Goal: Transaction & Acquisition: Purchase product/service

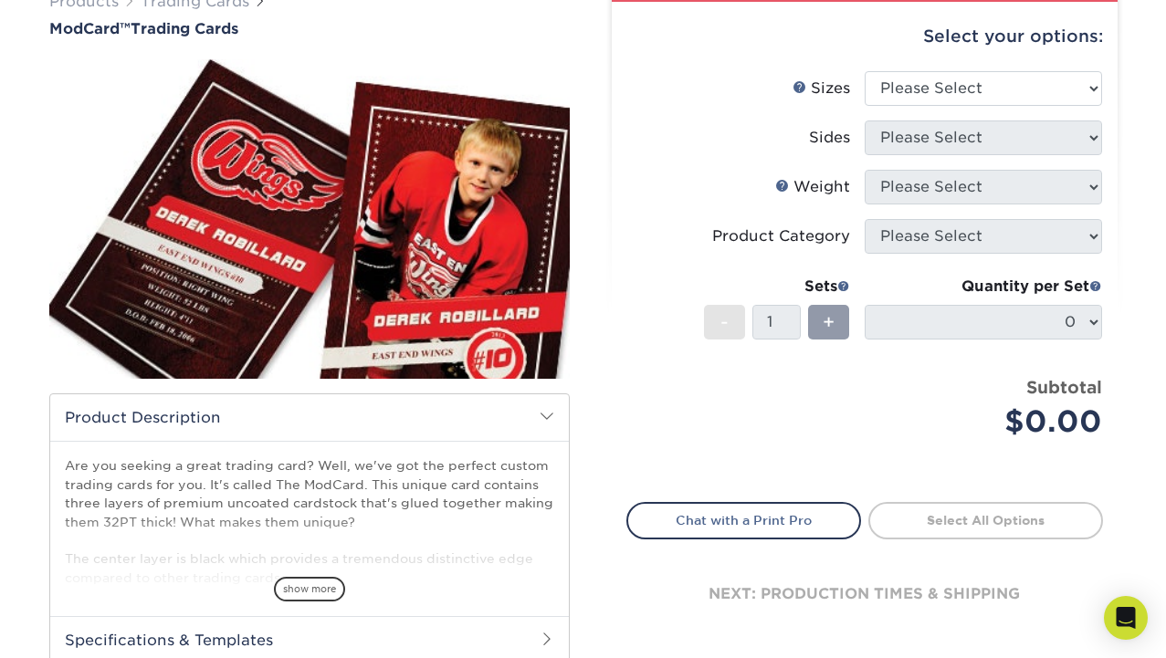
scroll to position [109, 0]
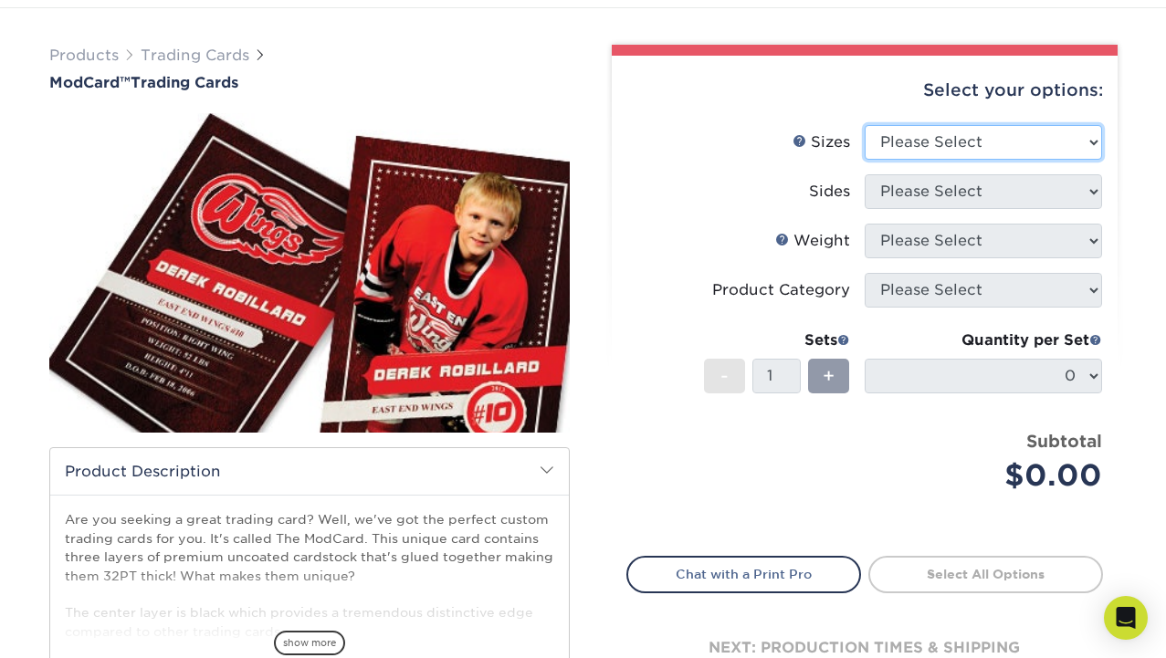
click at [1065, 135] on select "Please Select 2.5" x 3.5"" at bounding box center [982, 142] width 237 height 35
select select "2.50x3.50"
click at [864, 125] on select "Please Select 2.5" x 3.5"" at bounding box center [982, 142] width 237 height 35
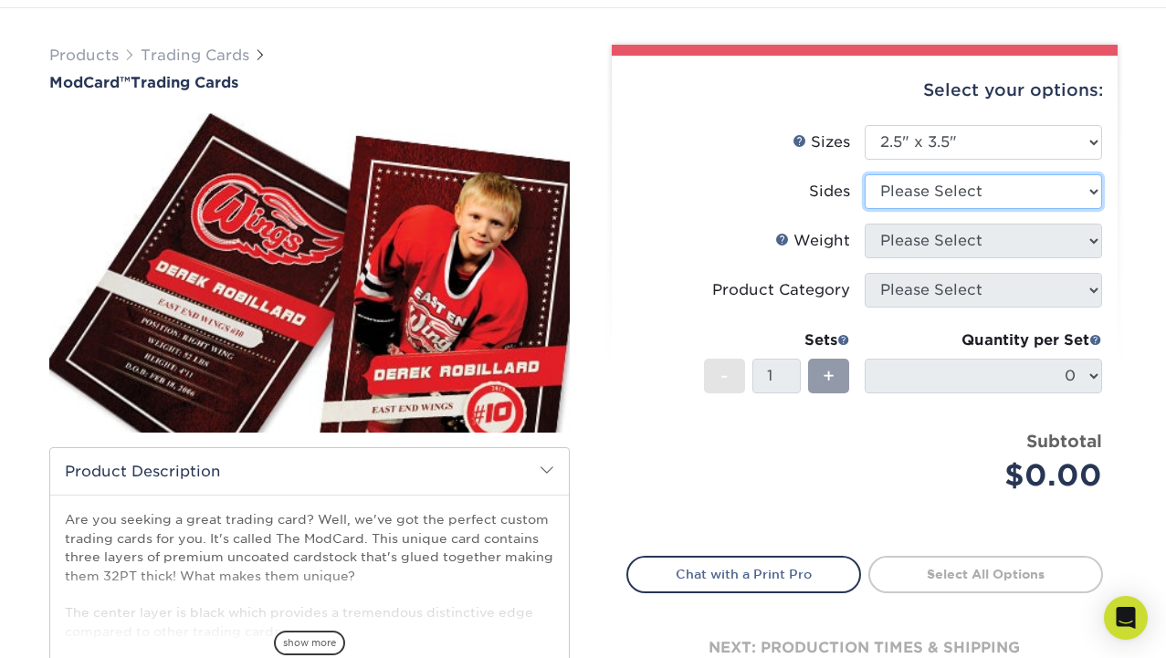
click at [1053, 195] on select "Please Select Print Both Sides Print Front Only" at bounding box center [982, 191] width 237 height 35
select select "13abbda7-1d64-4f25-8bb2-c179b224825d"
click at [864, 174] on select "Please Select Print Both Sides Print Front Only" at bounding box center [982, 191] width 237 height 35
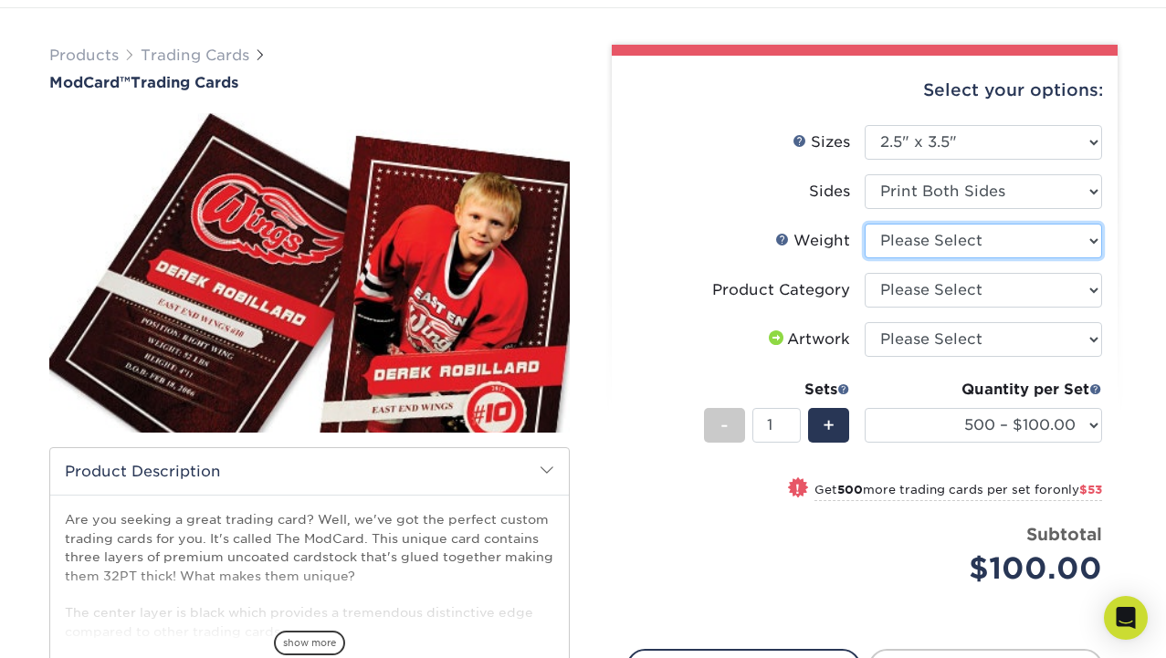
click at [1063, 242] on select "Please Select 32PTUCBLK" at bounding box center [982, 241] width 237 height 35
select select "32PTUCBLK"
click at [864, 224] on select "Please Select 32PTUCBLK" at bounding box center [982, 241] width 237 height 35
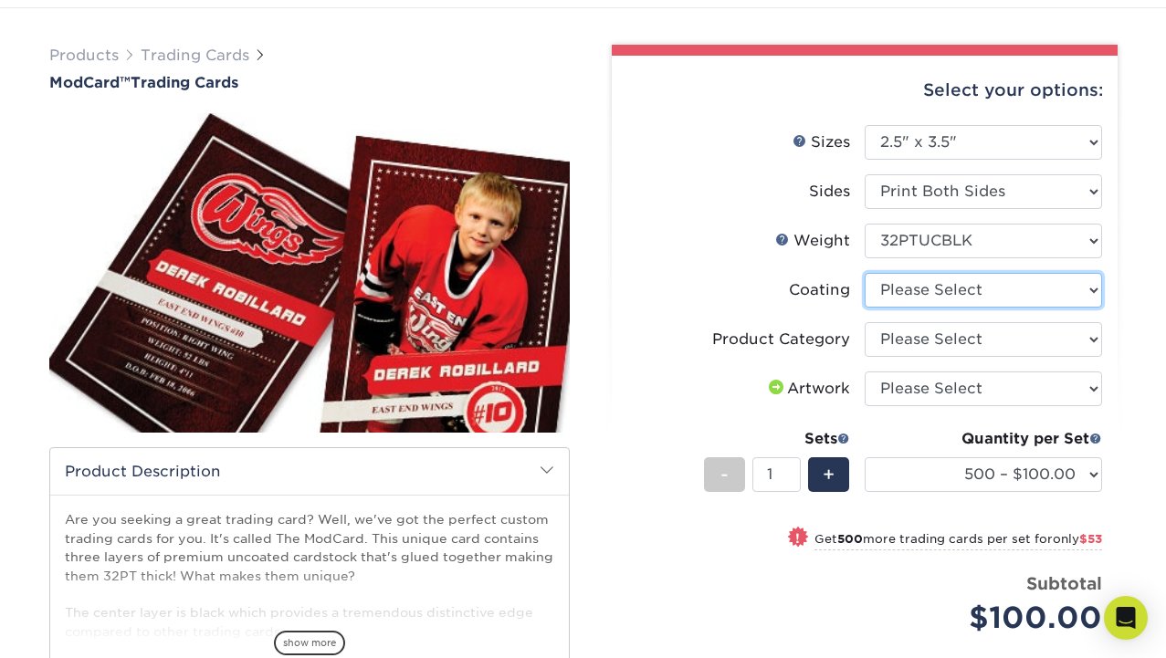
click at [1028, 294] on select at bounding box center [982, 290] width 237 height 35
select select "3e7618de-abca-4bda-9f97-8b9129e913d8"
click at [864, 273] on select at bounding box center [982, 290] width 237 height 35
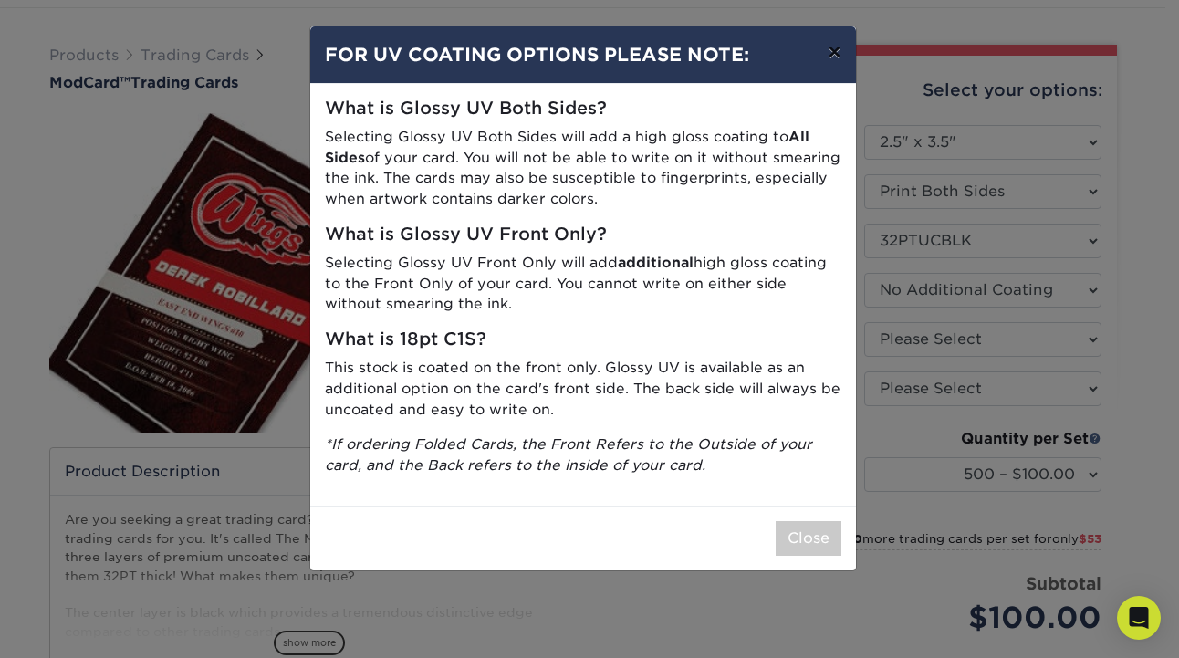
click at [849, 63] on button "×" at bounding box center [834, 51] width 42 height 51
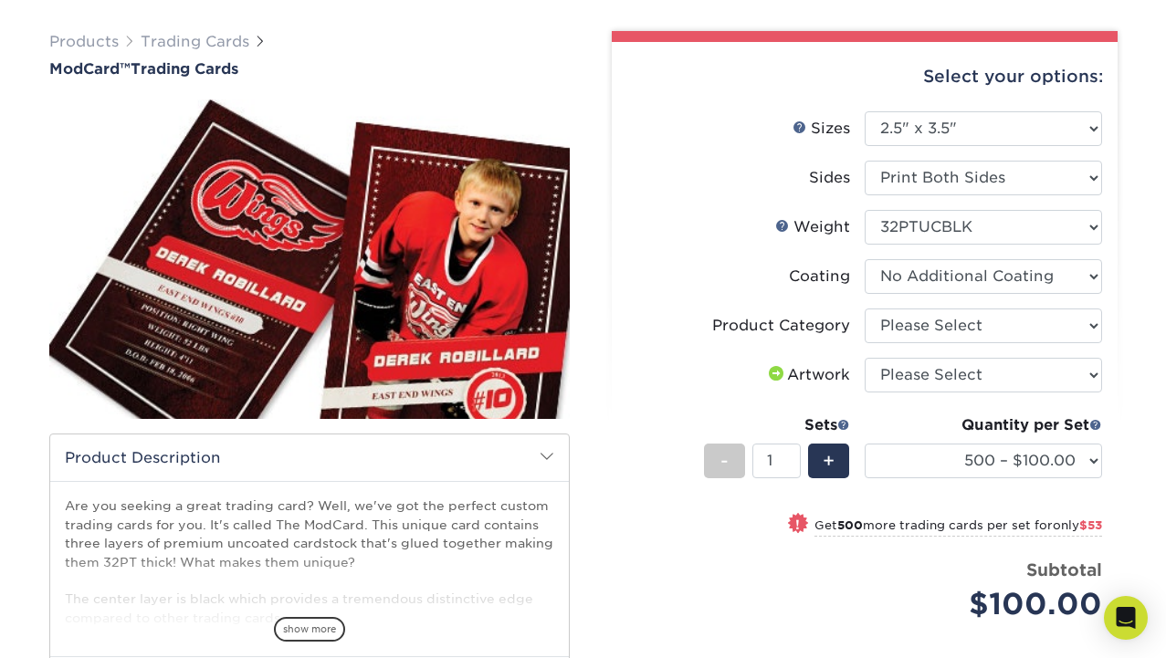
scroll to position [116, 0]
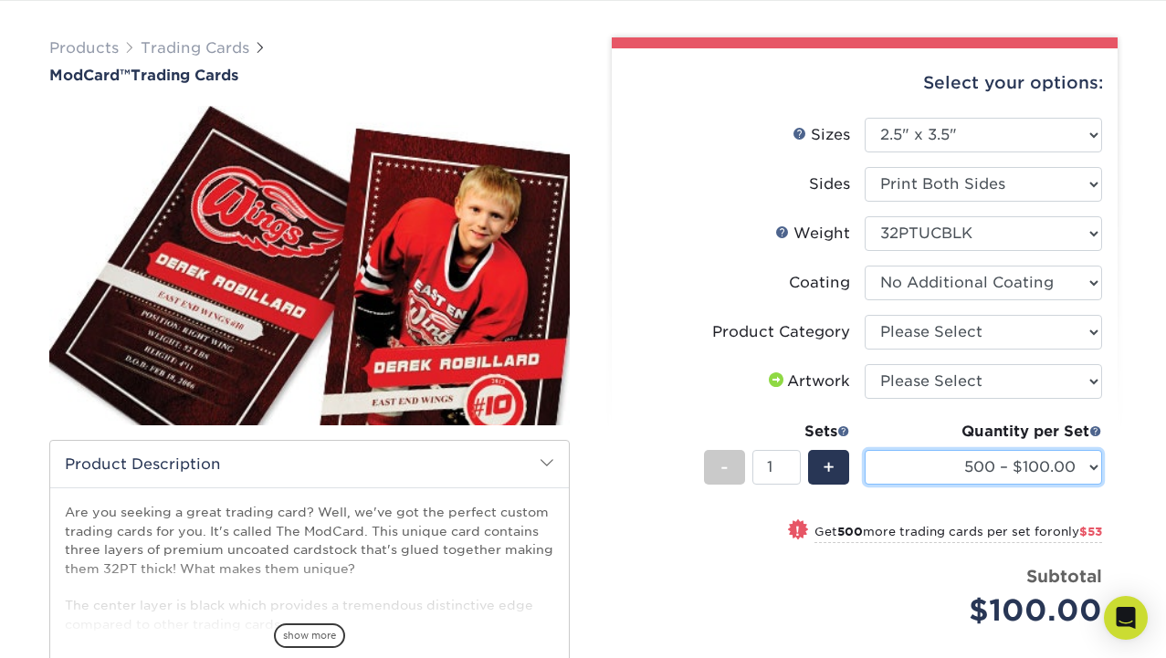
click at [1082, 476] on select "500 – $100.00 1000 – $153.00" at bounding box center [982, 467] width 237 height 35
select select "1000 – $153.00"
click at [864, 450] on select "500 – $100.00 1000 – $153.00" at bounding box center [982, 467] width 237 height 35
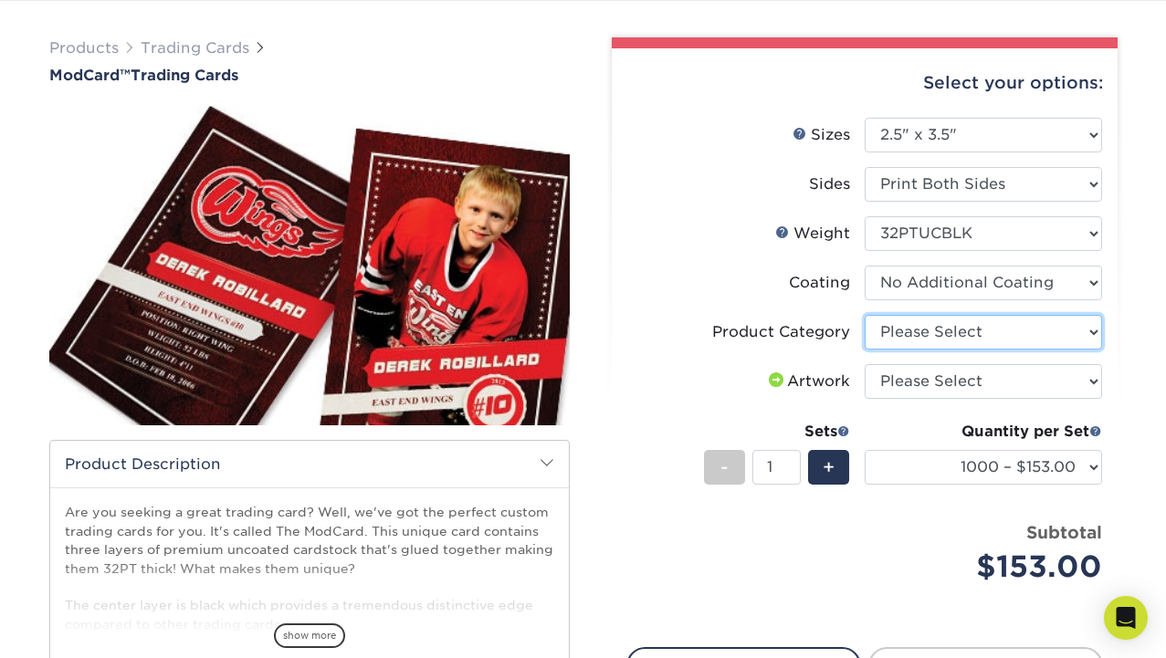
click at [1046, 340] on select "Please Select Trading Cards" at bounding box center [982, 332] width 237 height 35
select select "c2f9bce9-36c2-409d-b101-c29d9d031e18"
click at [864, 315] on select "Please Select Trading Cards" at bounding box center [982, 332] width 237 height 35
click at [1071, 389] on select "Please Select I will upload files I need a design - $100" at bounding box center [982, 381] width 237 height 35
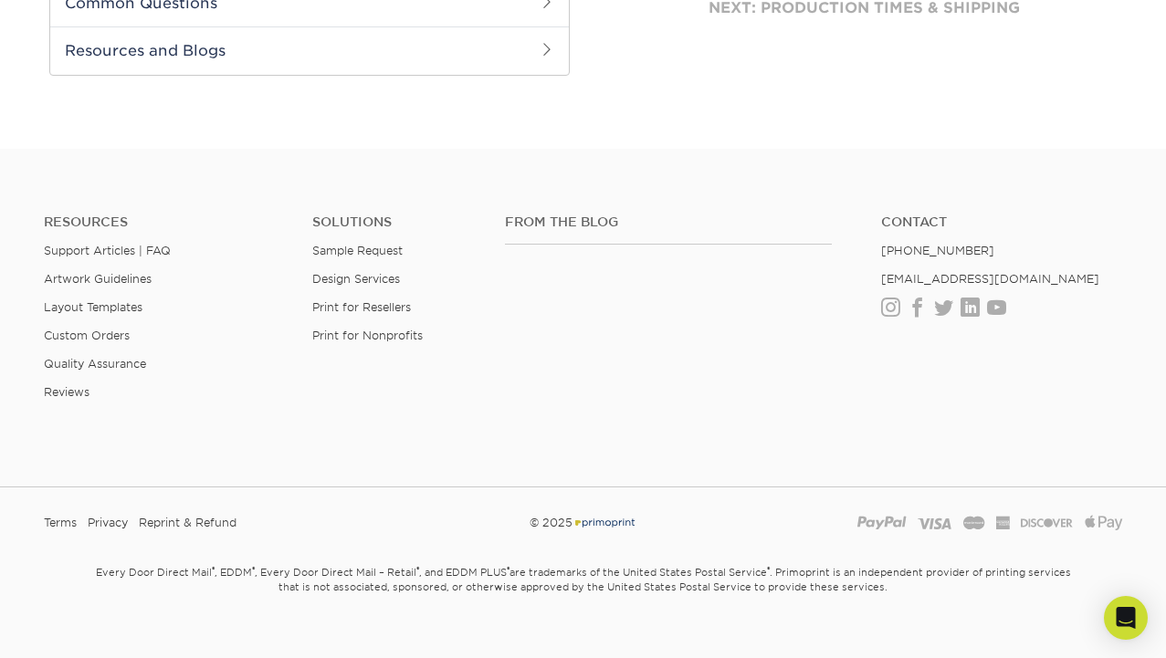
scroll to position [872, 0]
